Goal: Navigation & Orientation: Find specific page/section

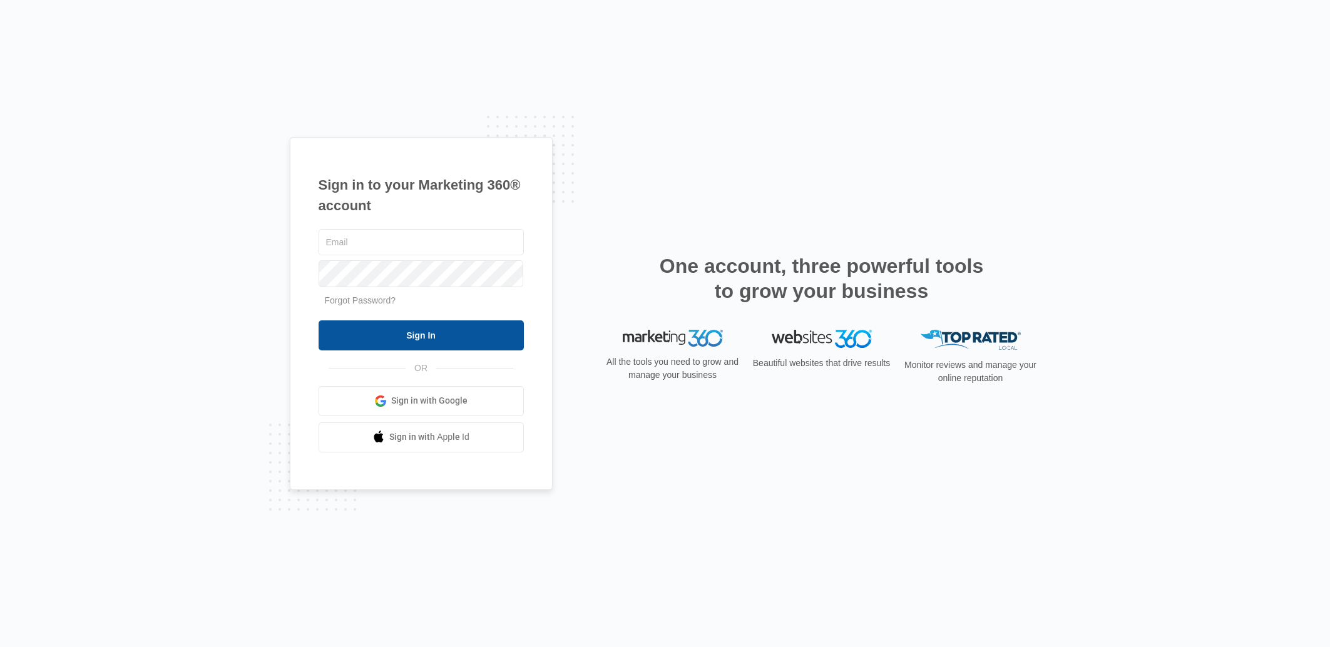
type input "michael@lansirlartstudios.com"
click at [420, 345] on input "Sign In" at bounding box center [420, 335] width 205 height 30
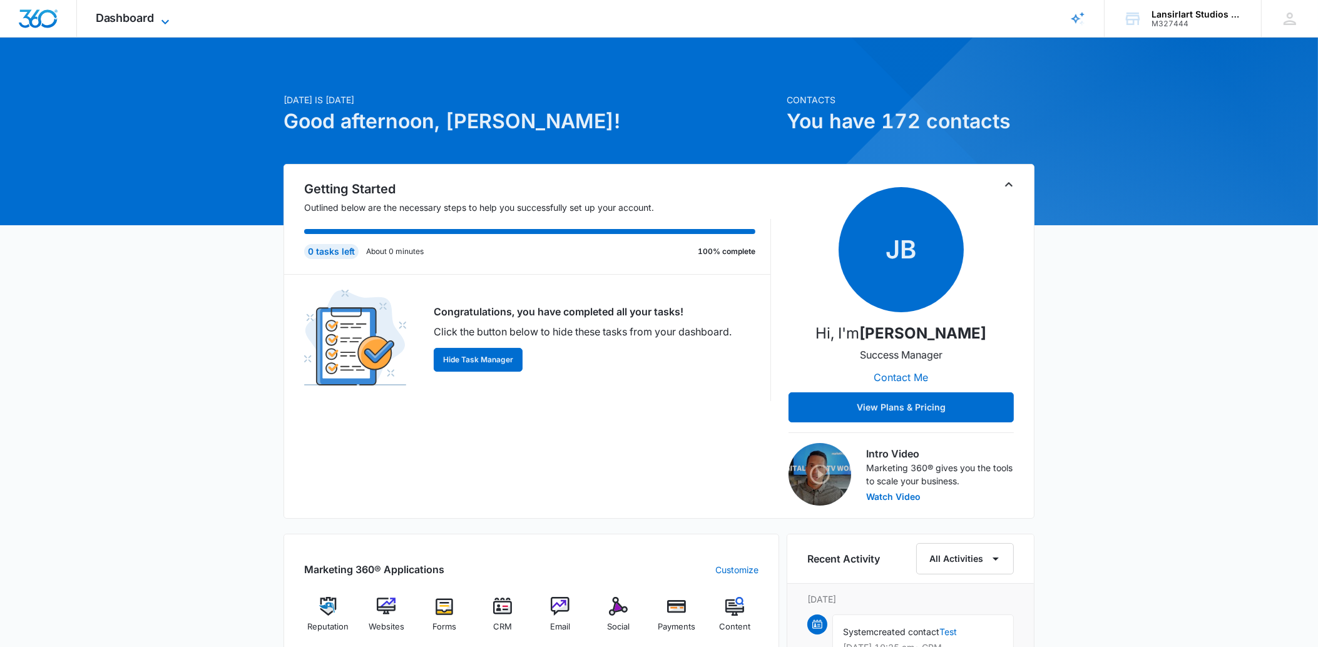
click at [148, 18] on span "Dashboard" at bounding box center [125, 17] width 59 height 13
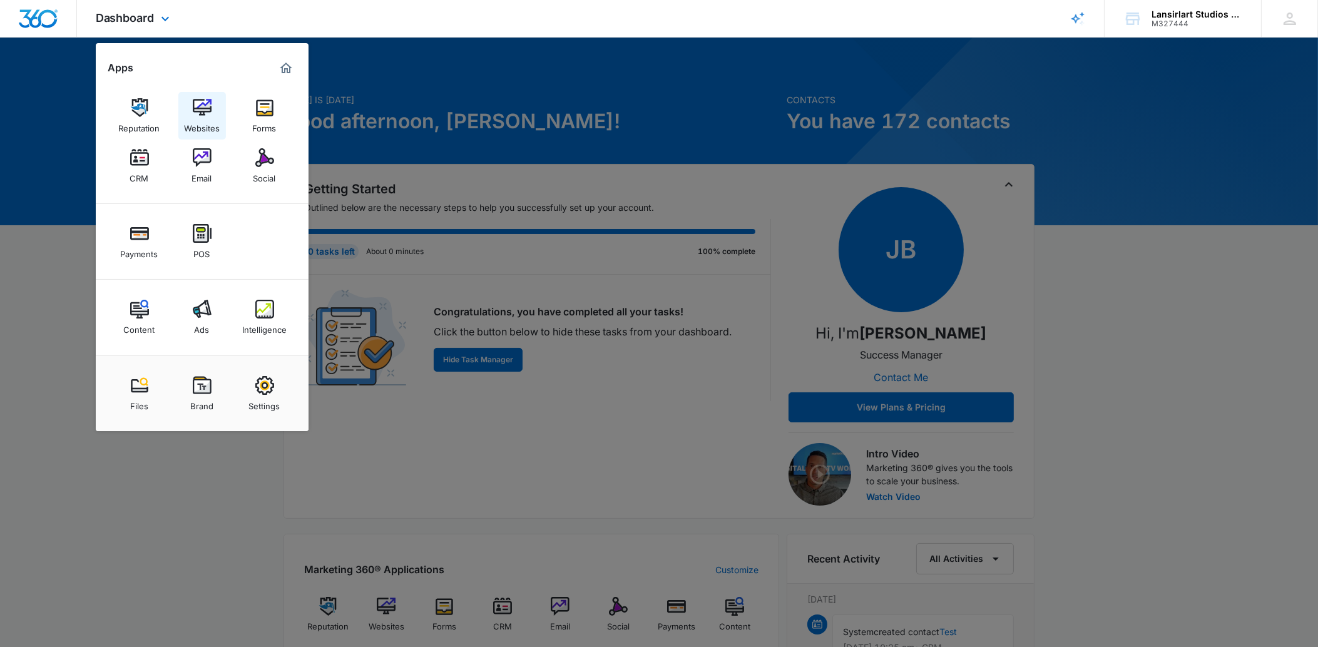
click at [217, 112] on link "Websites" at bounding box center [202, 116] width 48 height 48
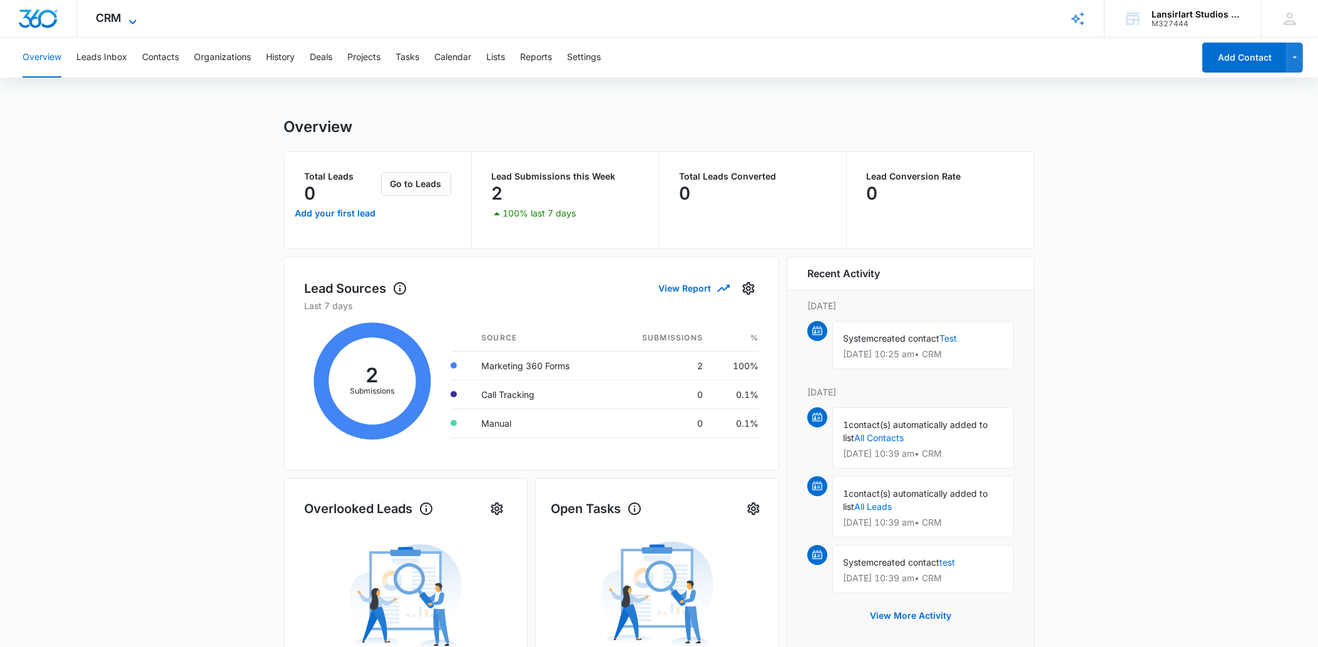
click at [120, 22] on span "CRM" at bounding box center [109, 17] width 26 height 13
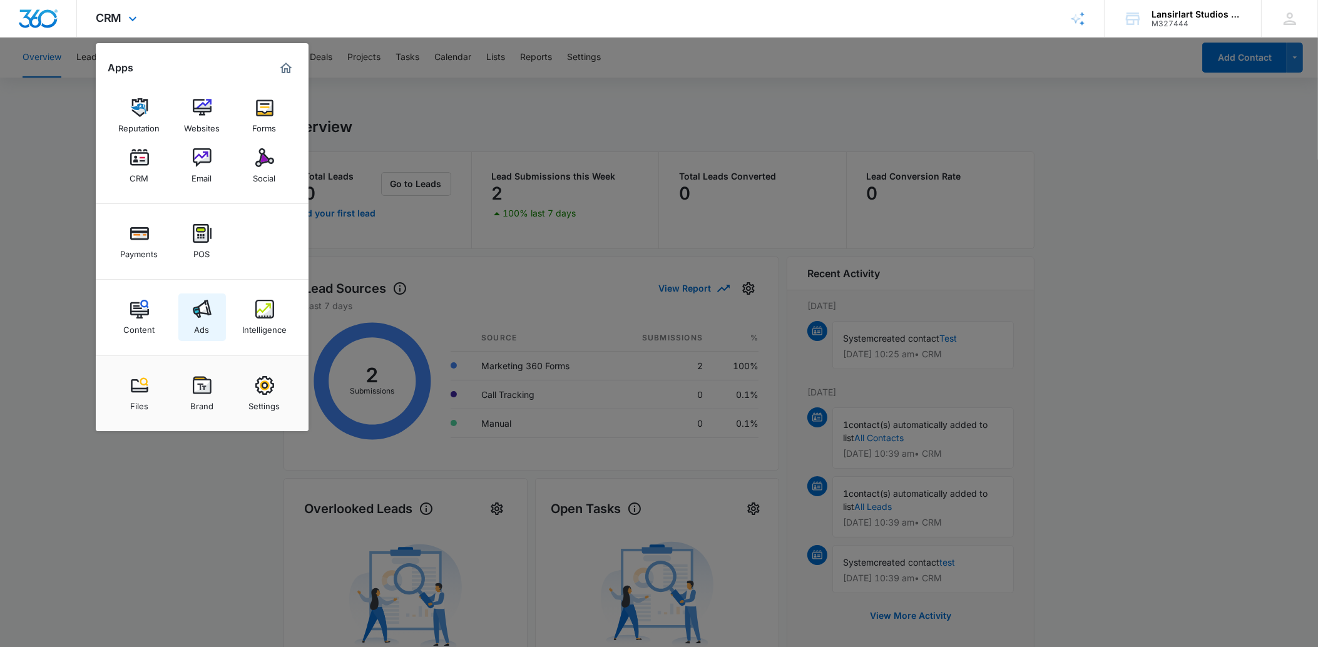
click at [200, 317] on img at bounding box center [202, 309] width 19 height 19
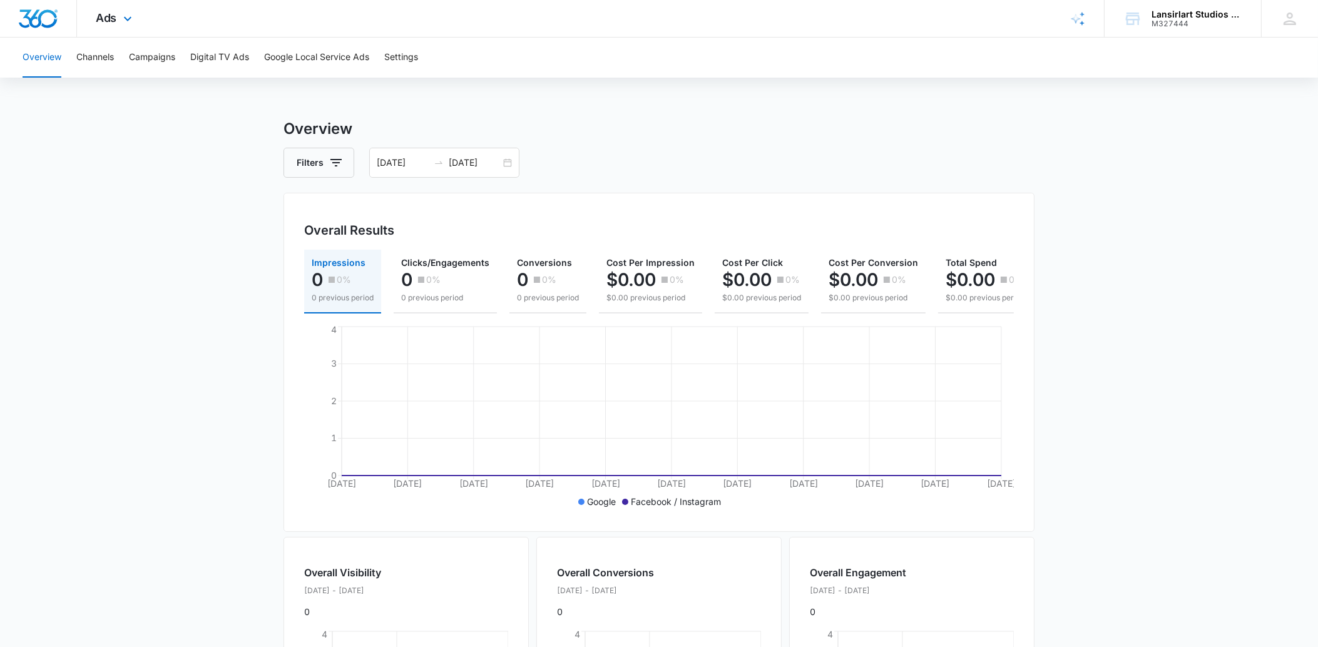
click at [46, 11] on img "Dashboard" at bounding box center [38, 18] width 40 height 19
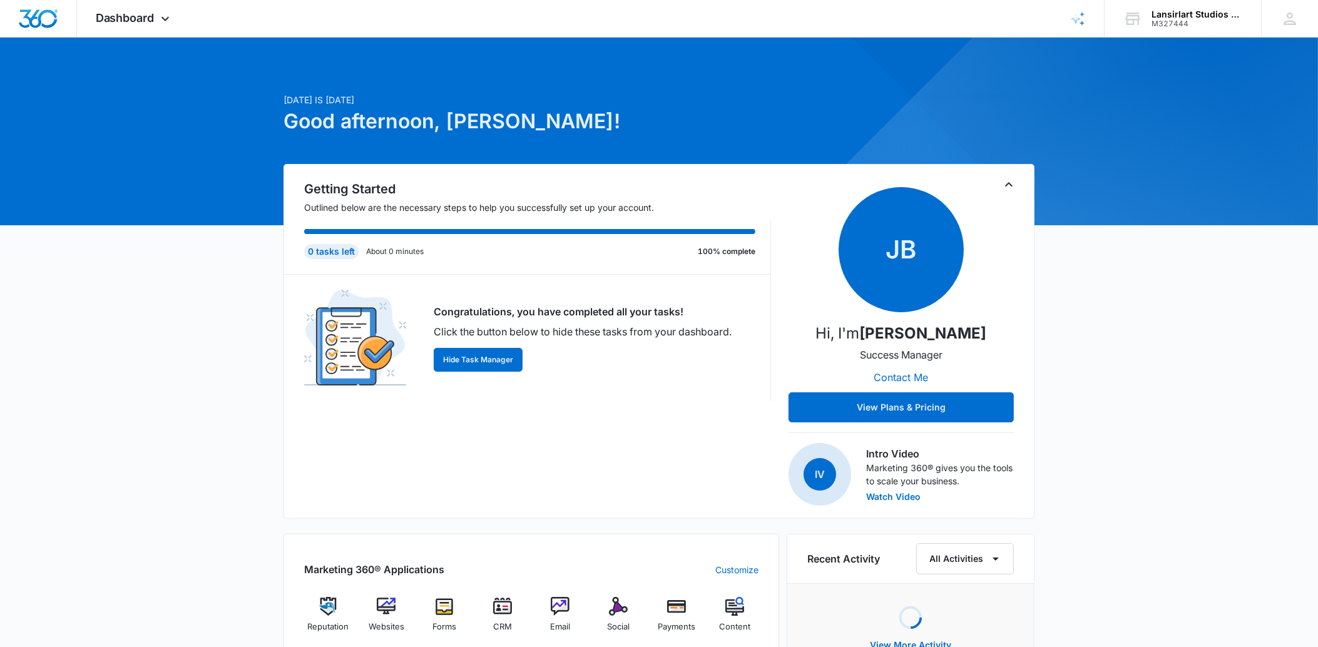
scroll to position [156, 0]
